Goal: Transaction & Acquisition: Download file/media

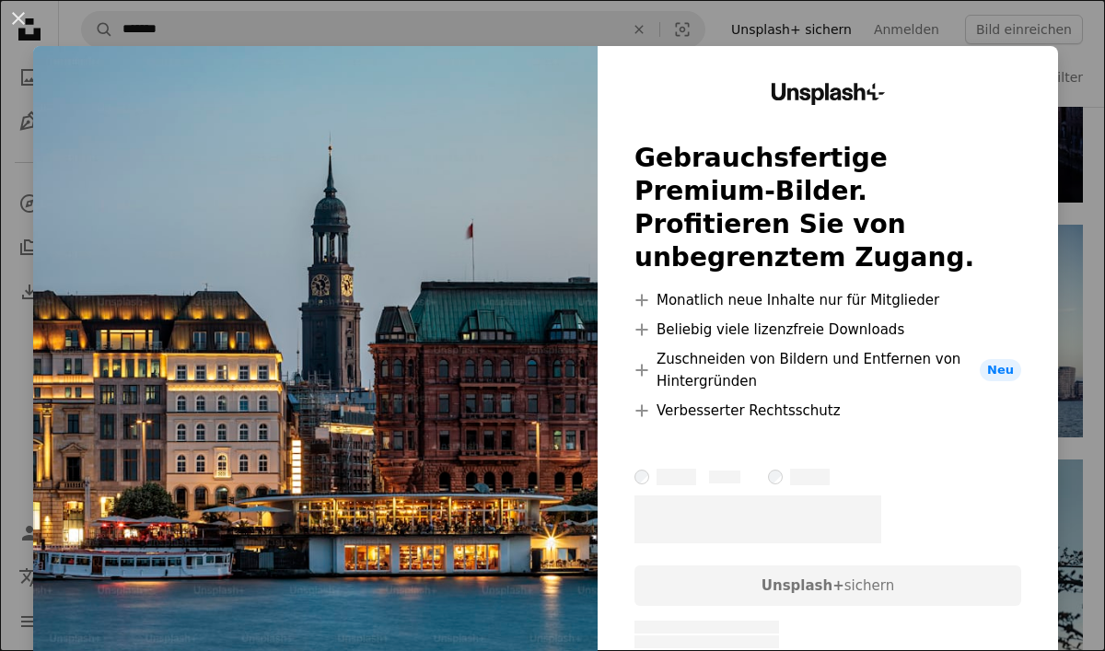
scroll to position [926, 0]
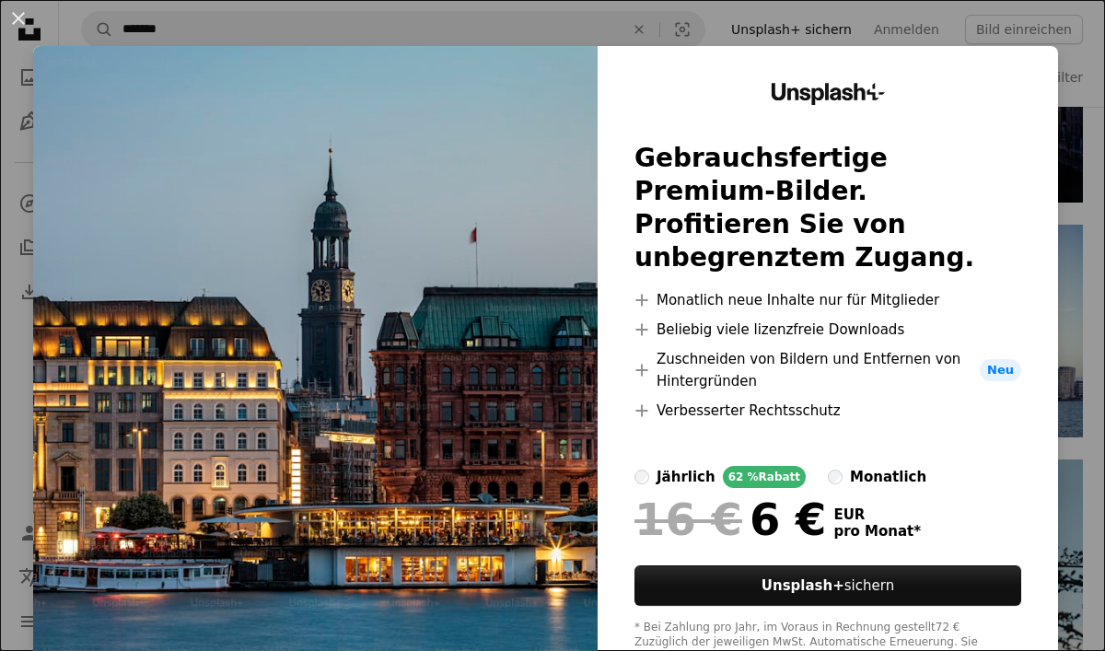
click at [816, 29] on div "An X shape Unsplash+ Gebrauchsfertige Premium-Bilder. Profitieren Sie von unbeg…" at bounding box center [552, 325] width 1105 height 651
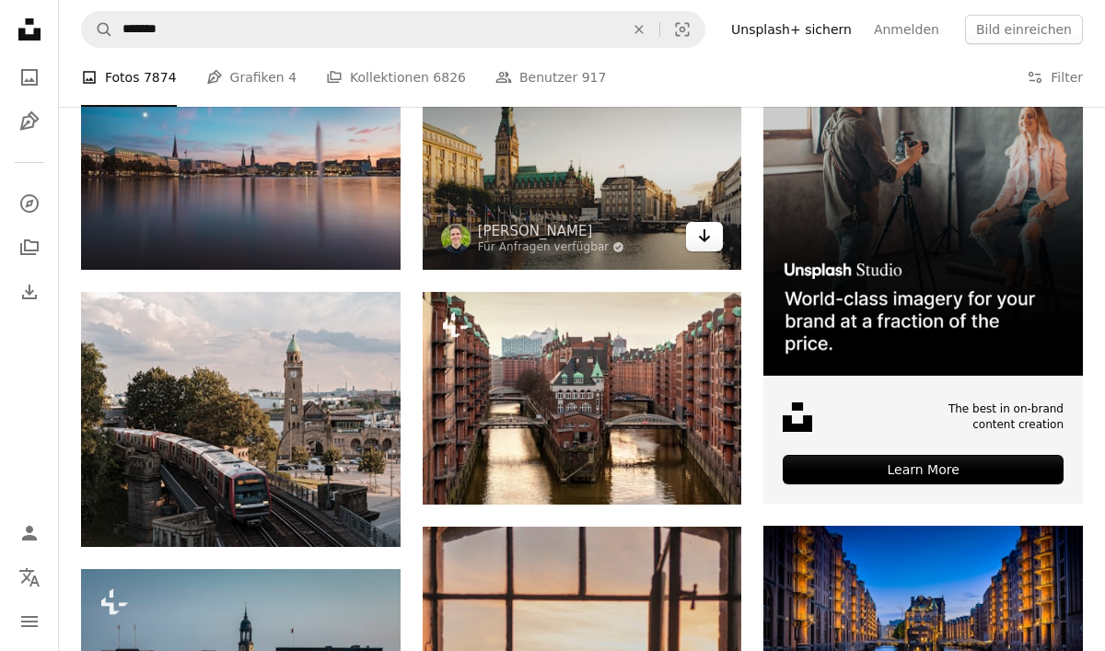
scroll to position [409, 0]
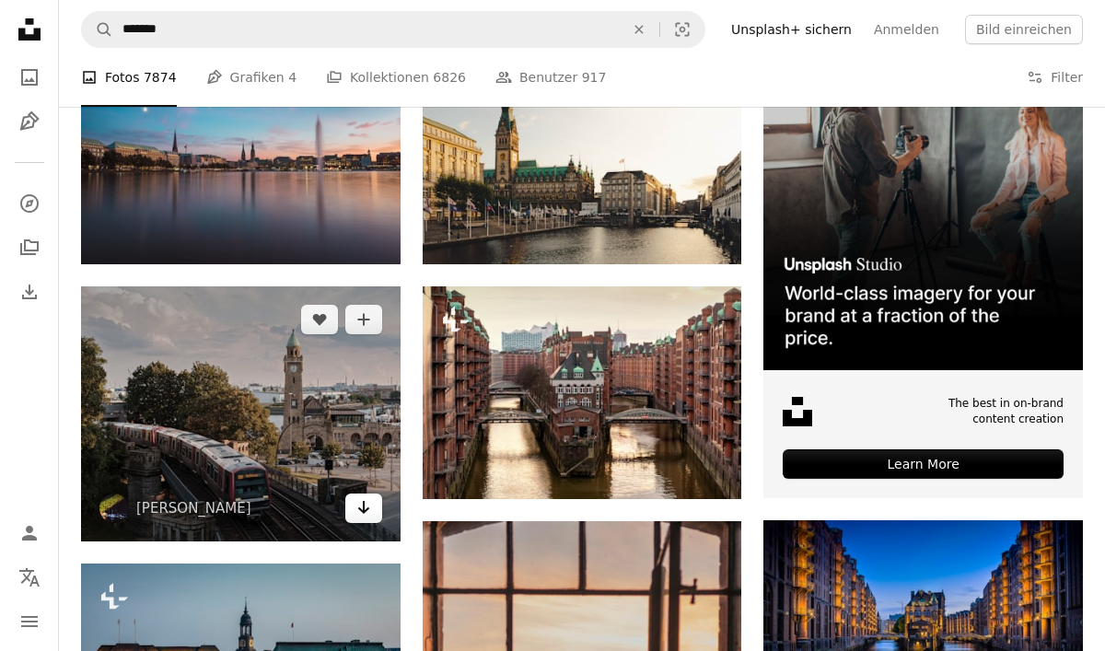
click at [365, 517] on icon "Arrow pointing down" at bounding box center [363, 507] width 15 height 22
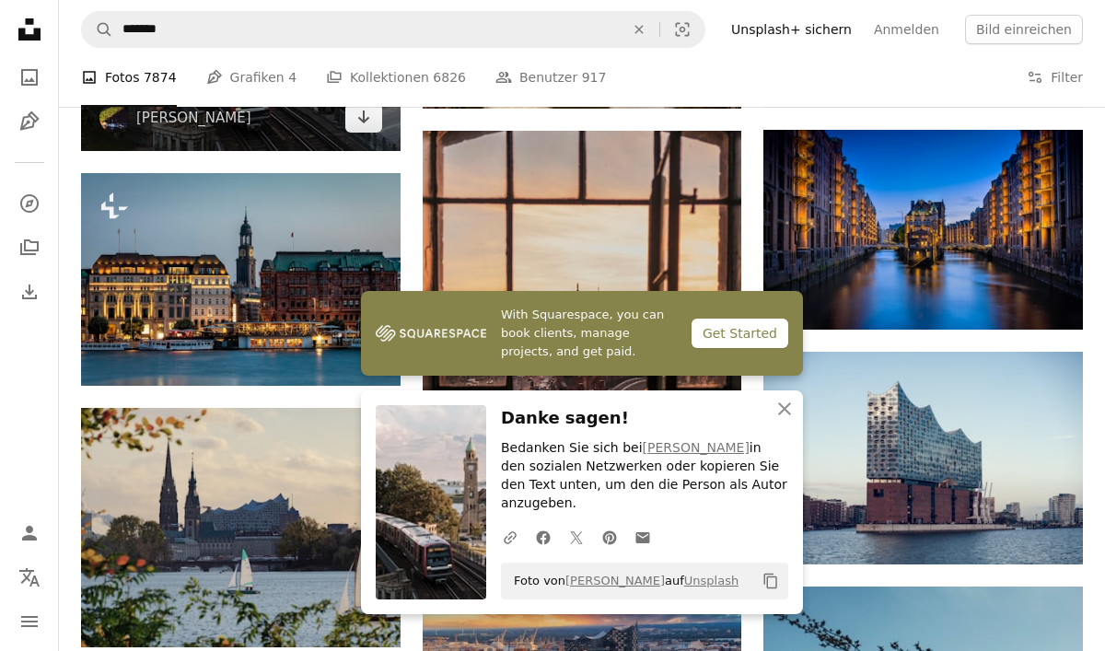
scroll to position [851, 0]
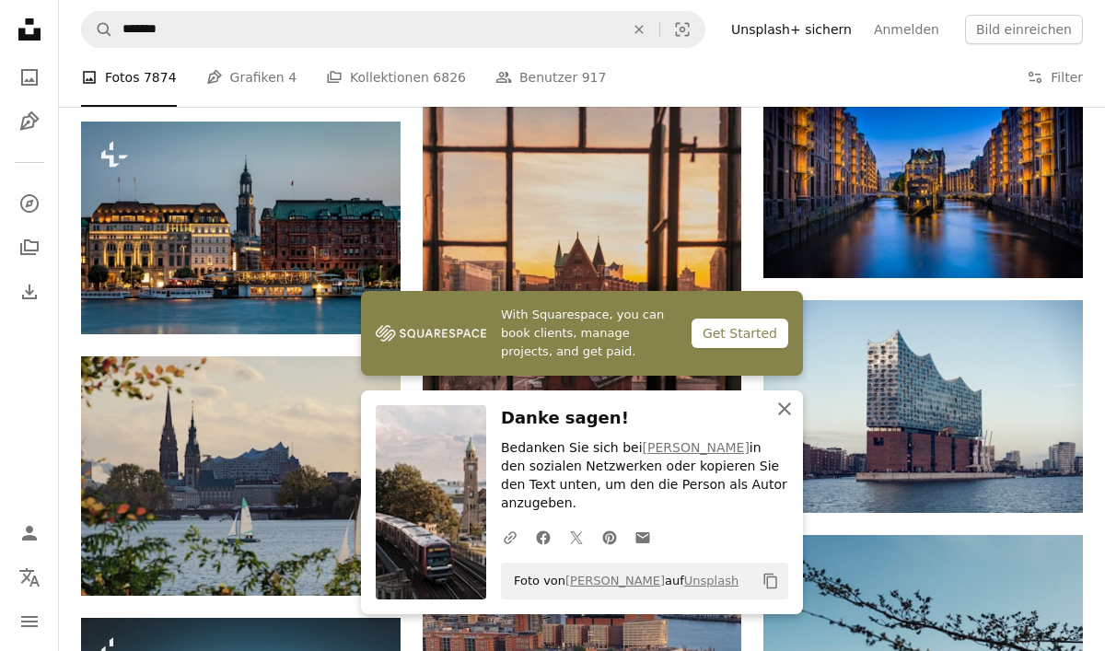
click at [784, 420] on icon "An X shape" at bounding box center [784, 409] width 22 height 22
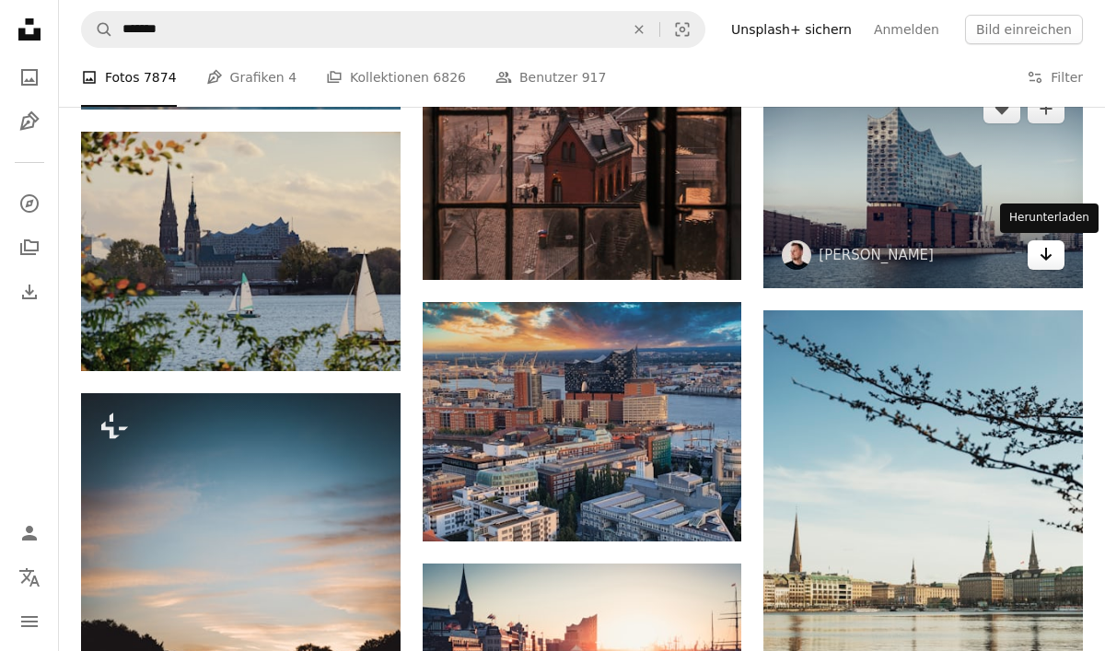
scroll to position [1078, 0]
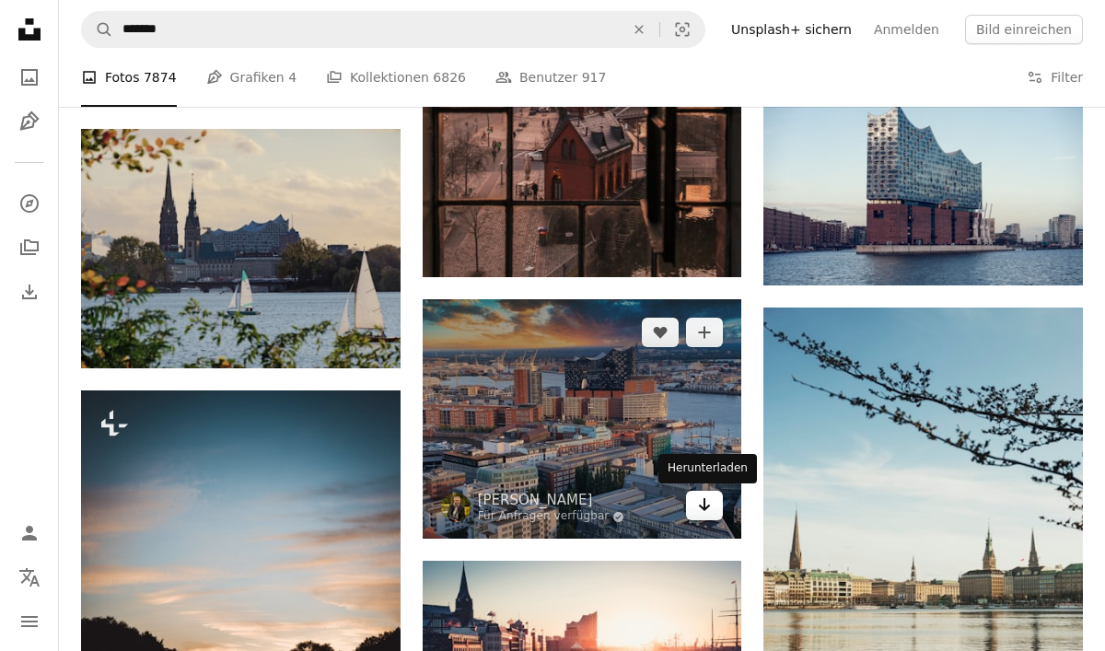
click at [708, 508] on icon "Arrow pointing down" at bounding box center [704, 504] width 15 height 22
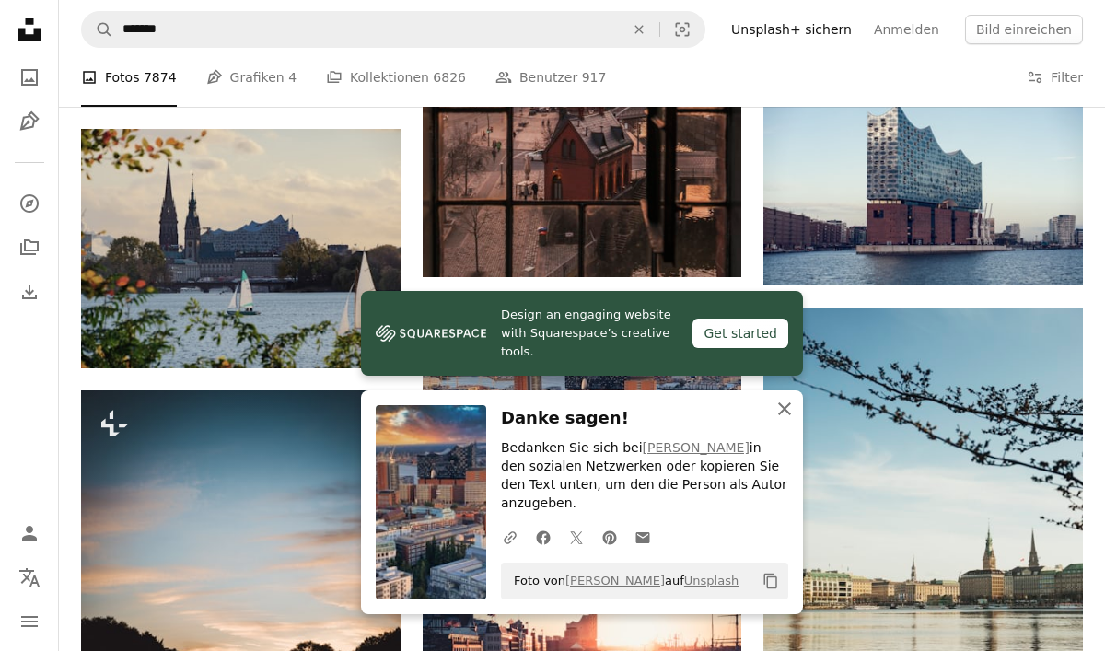
click at [789, 420] on icon "An X shape" at bounding box center [784, 409] width 22 height 22
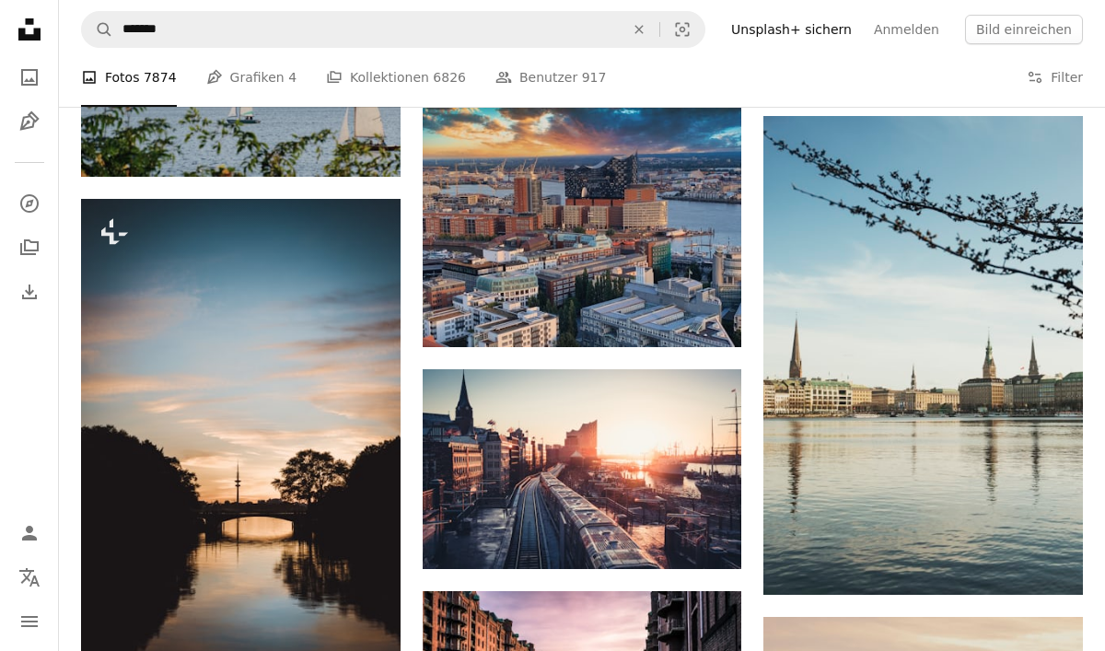
scroll to position [1285, 0]
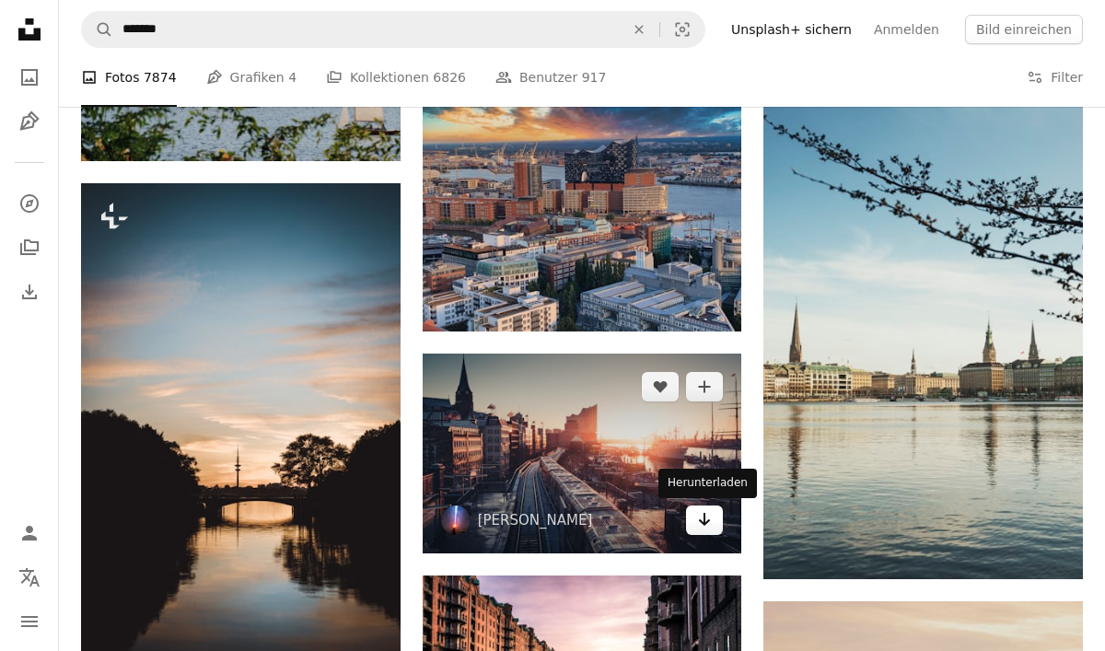
click at [693, 528] on link "Arrow pointing down" at bounding box center [704, 519] width 37 height 29
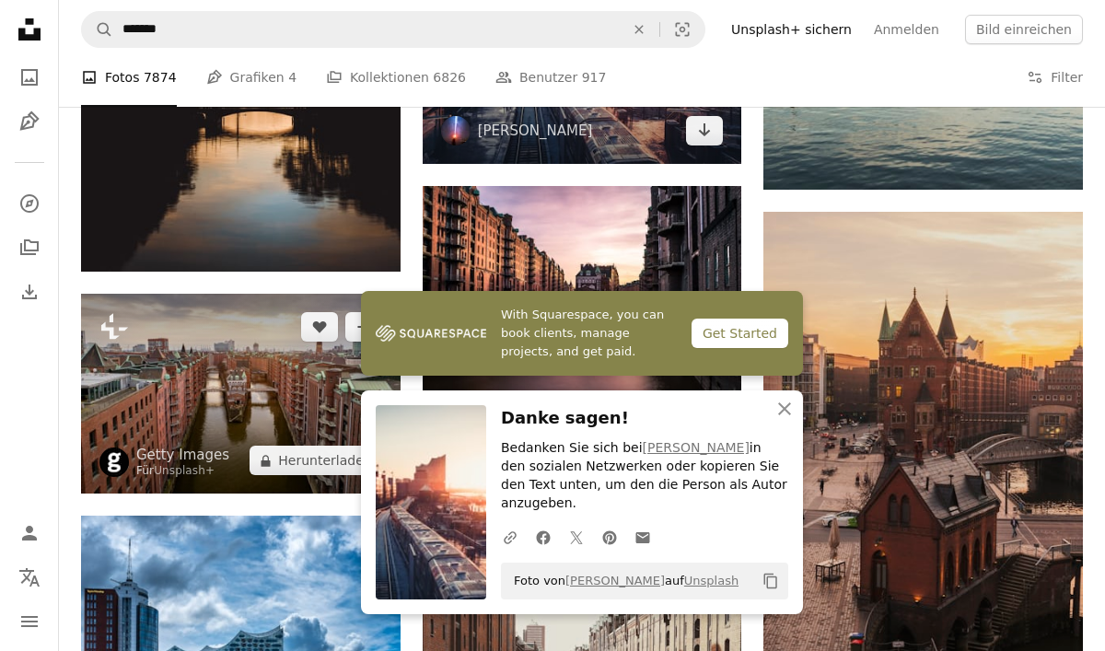
scroll to position [1713, 0]
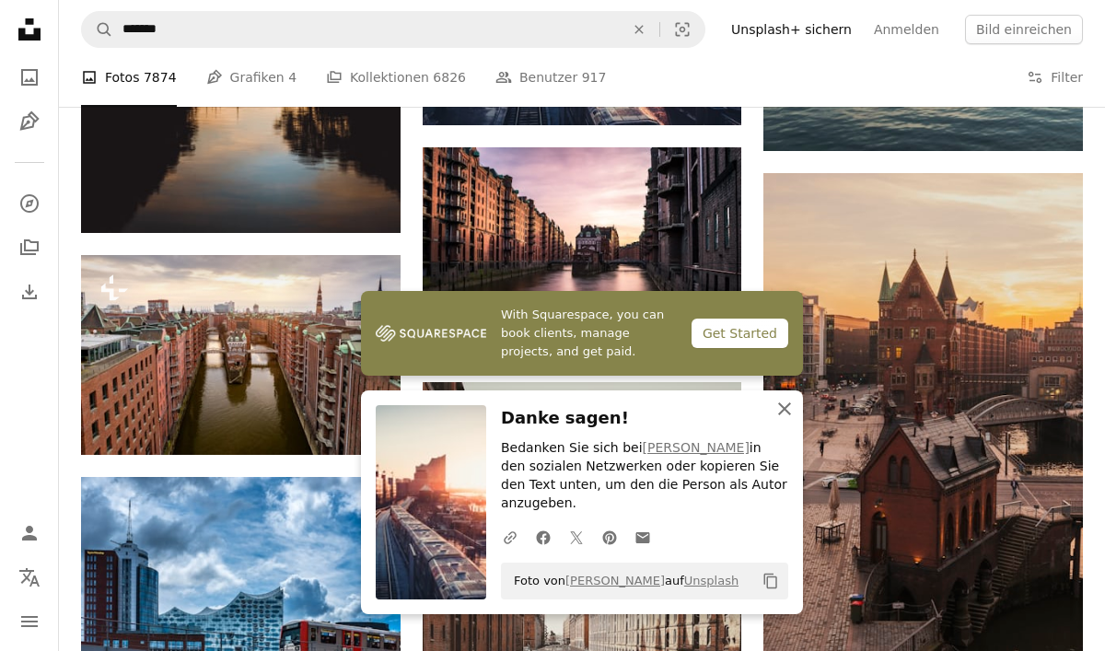
click at [783, 412] on icon "An X shape" at bounding box center [784, 409] width 22 height 22
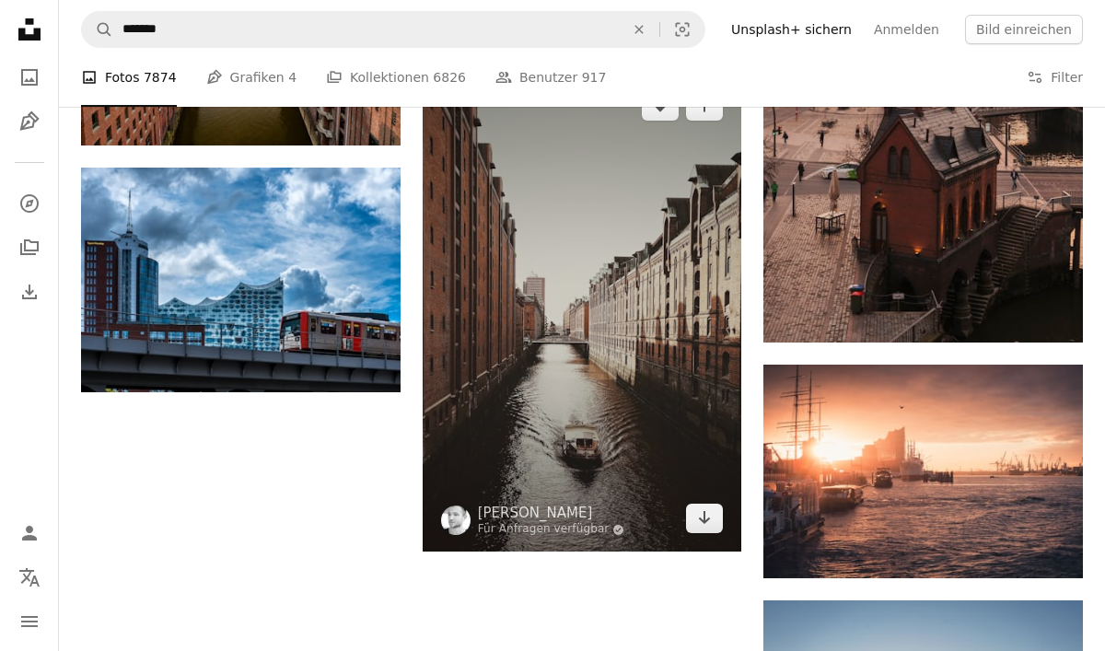
scroll to position [2034, 0]
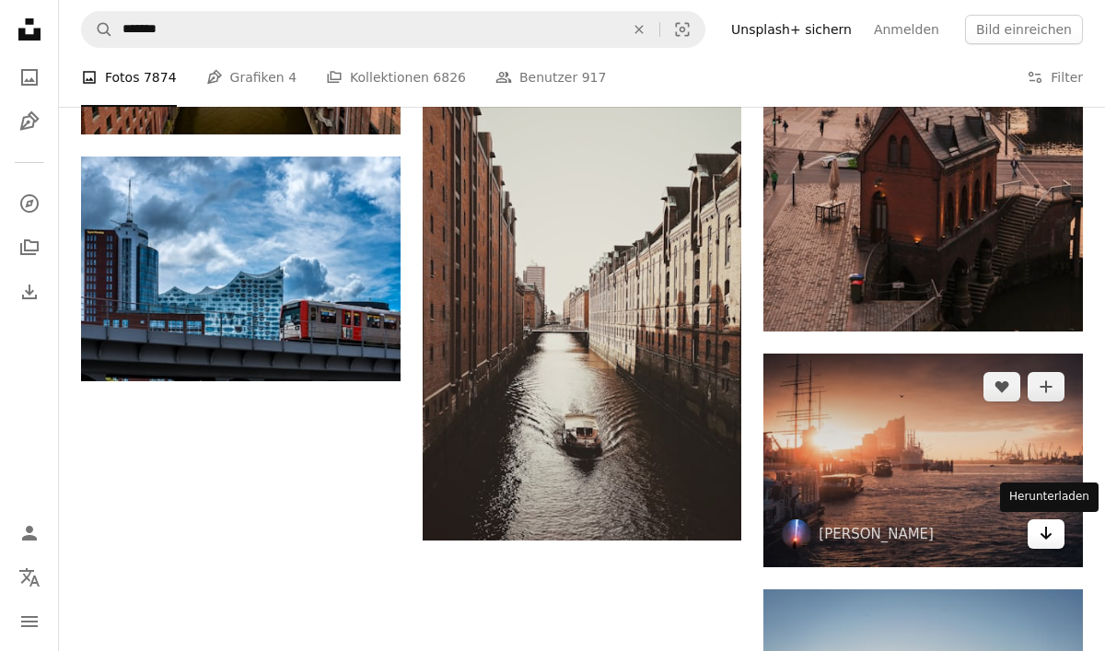
click at [1046, 537] on icon "Herunterladen" at bounding box center [1046, 533] width 12 height 13
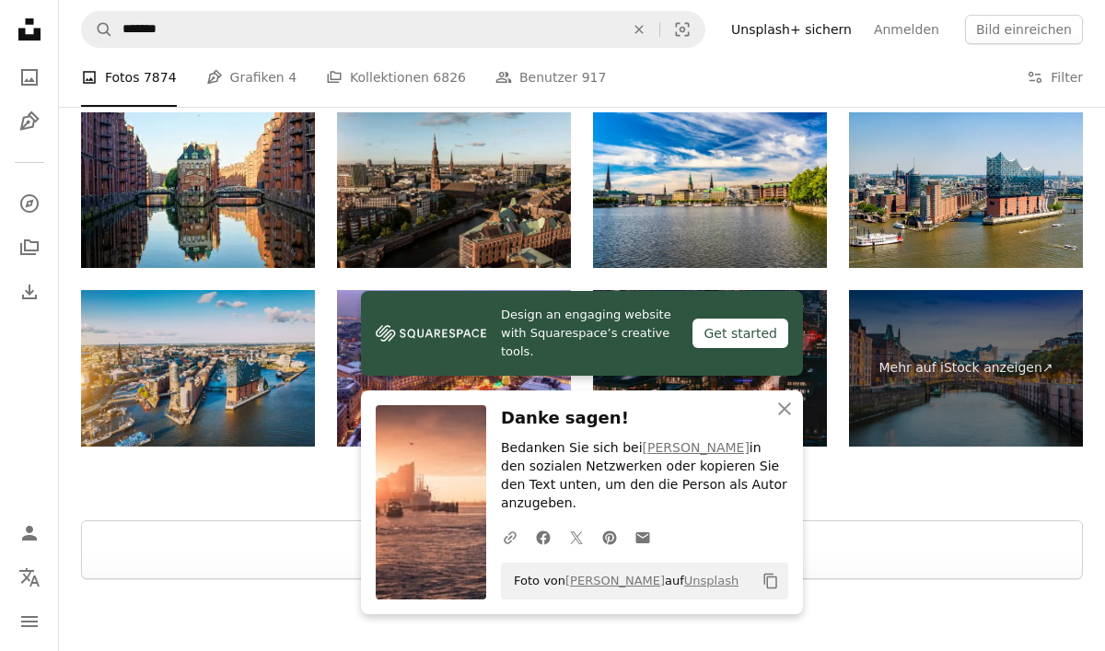
scroll to position [2859, 0]
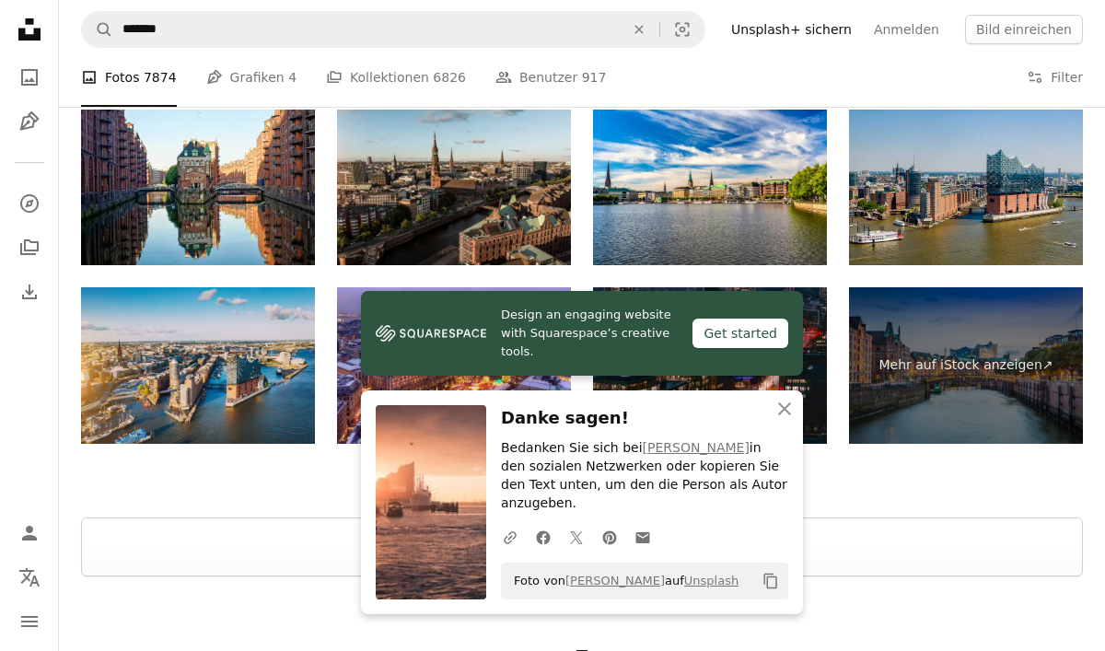
click at [932, 170] on img at bounding box center [966, 188] width 234 height 156
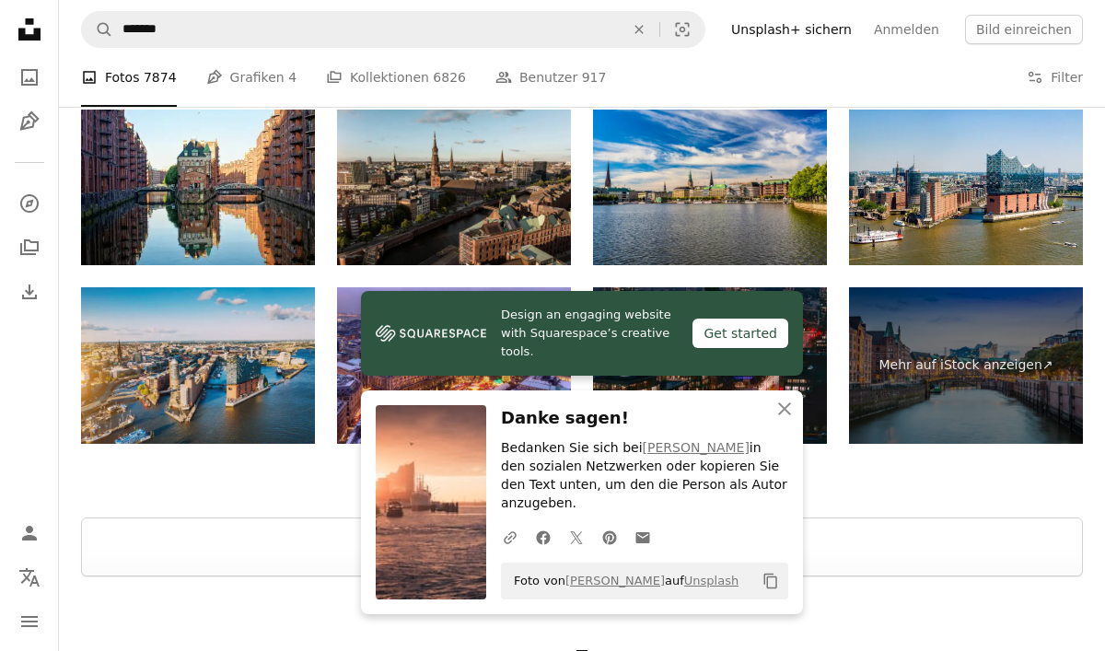
click at [744, 174] on img at bounding box center [710, 188] width 234 height 156
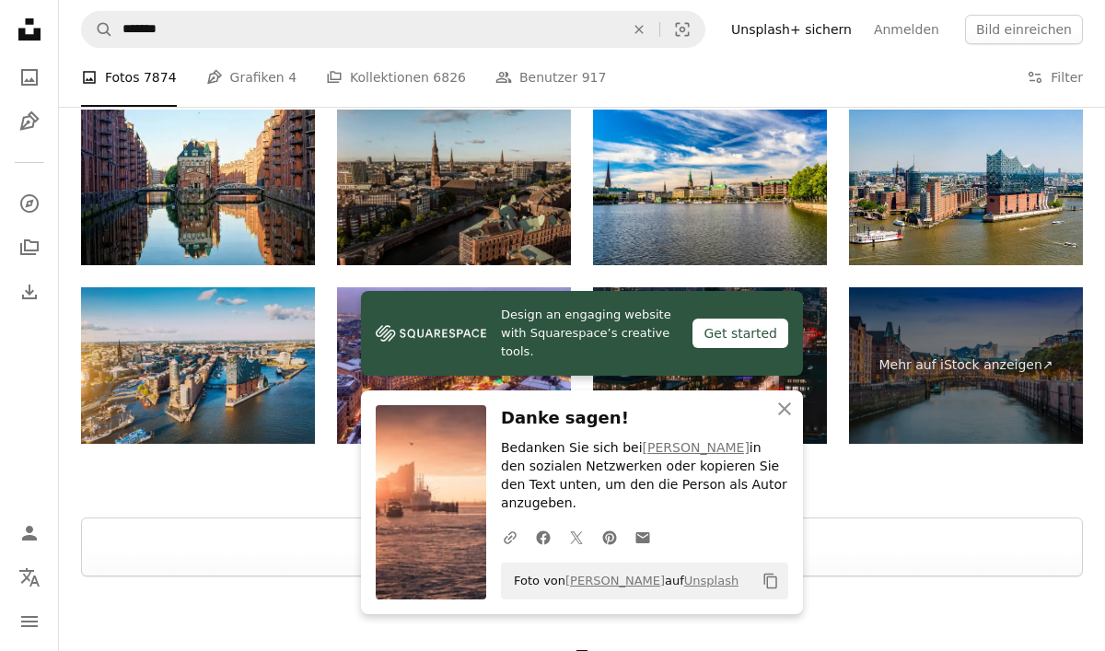
click at [486, 161] on img at bounding box center [454, 188] width 234 height 156
